Goal: Information Seeking & Learning: Find specific fact

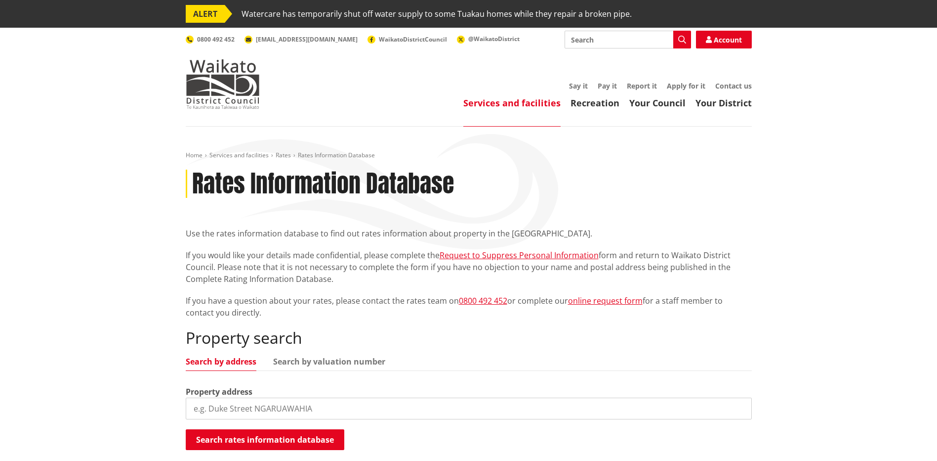
click at [266, 400] on input "search" at bounding box center [469, 408] width 566 height 22
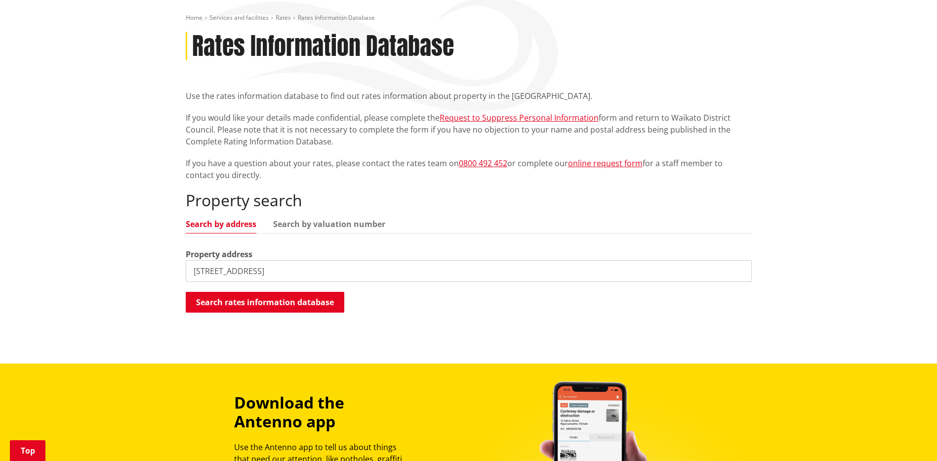
scroll to position [148, 0]
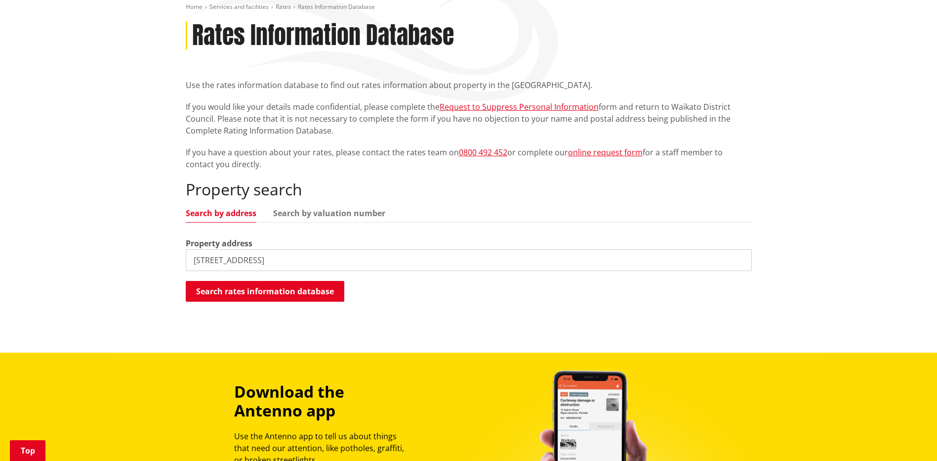
click at [269, 261] on input "2630 river road" at bounding box center [469, 260] width 566 height 22
type input "2630 river road"
click at [302, 291] on button "Search rates information database" at bounding box center [265, 291] width 159 height 21
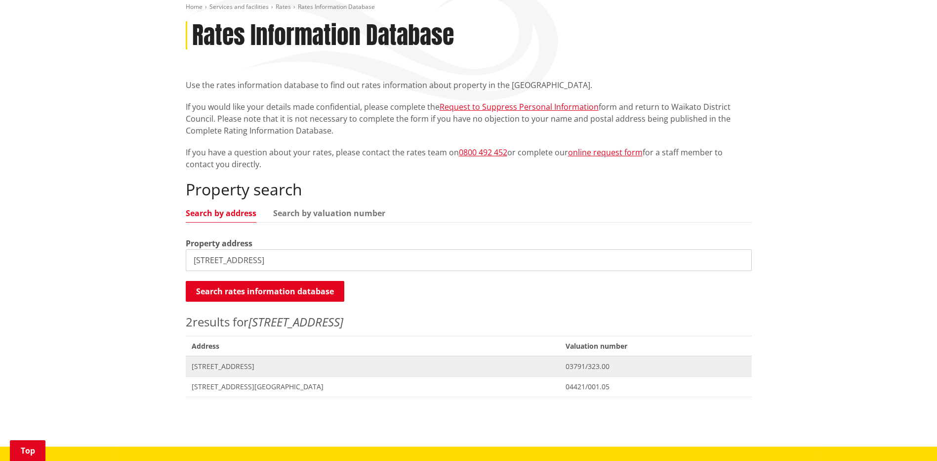
click at [264, 366] on span "[STREET_ADDRESS]" at bounding box center [373, 366] width 363 height 10
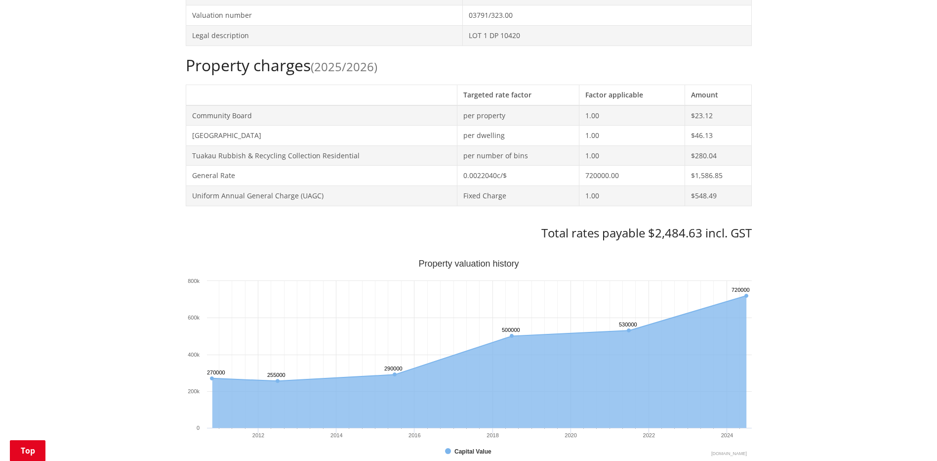
scroll to position [198, 0]
